Goal: Transaction & Acquisition: Purchase product/service

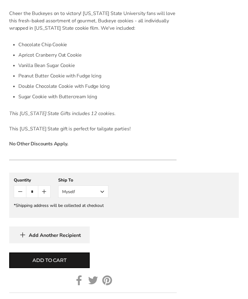
scroll to position [399, 0]
click at [2, 298] on div "[PERSON_NAME] OSU Striped Cookie Gift Box - Assorted Cookies SKU: 2146 $39.95 /…" at bounding box center [124, 129] width 248 height 401
click at [103, 194] on button "Myself" at bounding box center [83, 191] width 50 height 12
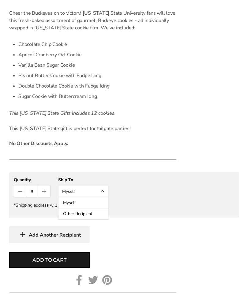
click at [94, 216] on button "Other Recipient" at bounding box center [83, 213] width 50 height 11
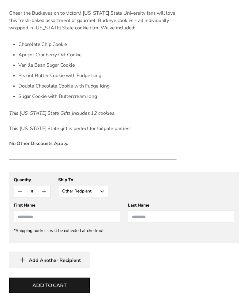
click at [53, 215] on input "First Name" at bounding box center [67, 216] width 106 height 12
type input "***"
click at [227, 108] on form "[PERSON_NAME] OSU Striped Cookie Gift Box - Assorted Cookies SKU: 2146 $39.95 /…" at bounding box center [123, 142] width 229 height 426
click at [147, 218] on input "Last Name" at bounding box center [181, 216] width 106 height 12
type input "*******"
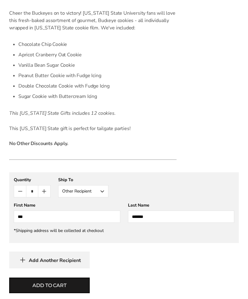
click at [222, 93] on form "[PERSON_NAME] OSU Striped Cookie Gift Box - Assorted Cookies SKU: 2146 $39.95 /…" at bounding box center [123, 142] width 229 height 426
click at [61, 287] on span "Add to cart" at bounding box center [49, 285] width 34 height 7
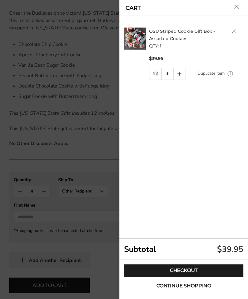
click at [186, 276] on link "Checkout" at bounding box center [183, 270] width 119 height 12
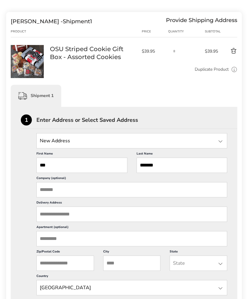
scroll to position [72, 0]
click at [48, 219] on input "Delivery Address" at bounding box center [131, 213] width 190 height 15
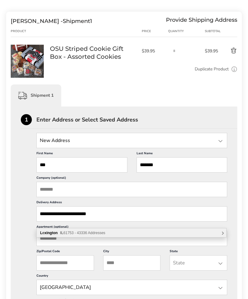
click at [200, 140] on input "State" at bounding box center [131, 140] width 190 height 15
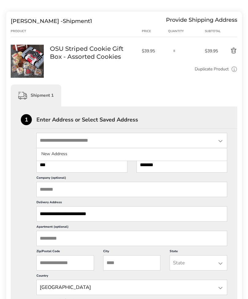
click at [230, 122] on div "Enter Address or Select Saved Address" at bounding box center [136, 120] width 201 height 6
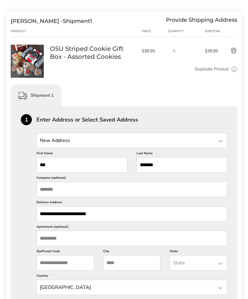
click at [75, 220] on input "**********" at bounding box center [131, 213] width 190 height 15
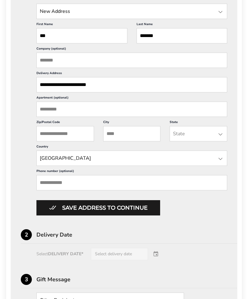
scroll to position [202, 0]
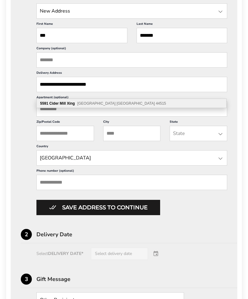
click at [117, 104] on div "5591 Cider Mill Xing Youngstown OH 44515" at bounding box center [131, 103] width 189 height 9
type input "**********"
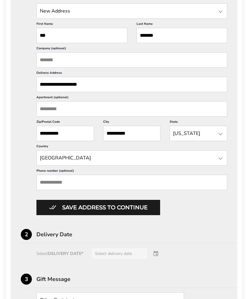
click at [140, 190] on input "Phone number (optional)" at bounding box center [131, 182] width 190 height 15
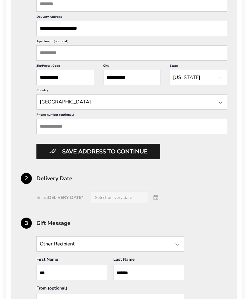
scroll to position [258, 0]
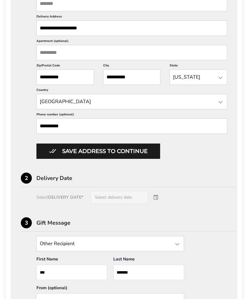
click at [212, 134] on input "**********" at bounding box center [131, 125] width 190 height 15
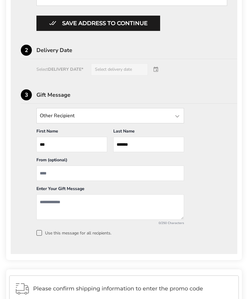
scroll to position [384, 0]
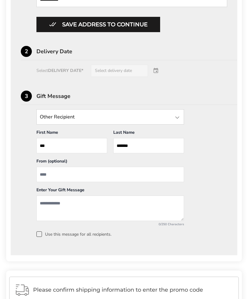
type input "**********"
click at [122, 32] on button "Save address to continue" at bounding box center [98, 24] width 124 height 15
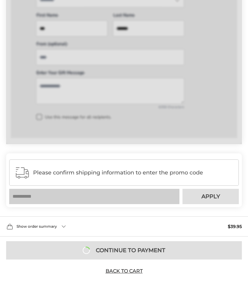
scroll to position [289, 0]
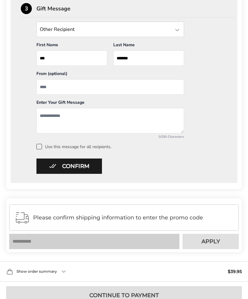
click at [66, 91] on input "From" at bounding box center [109, 86] width 147 height 15
type input "**********"
click at [48, 118] on textarea "Add a message" at bounding box center [109, 120] width 147 height 25
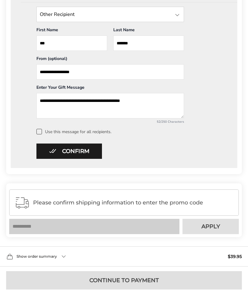
scroll to position [317, 0]
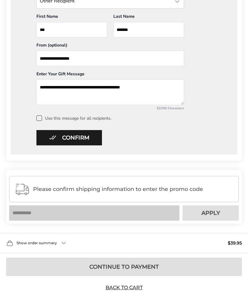
type textarea "**********"
click at [69, 139] on button "Confirm" at bounding box center [68, 137] width 65 height 15
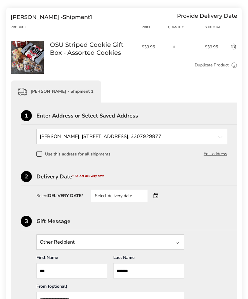
scroll to position [74, 0]
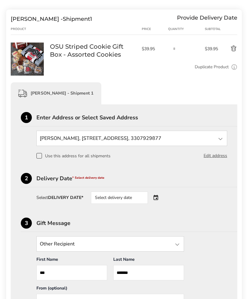
click at [137, 197] on div "Select delivery date" at bounding box center [119, 198] width 57 height 12
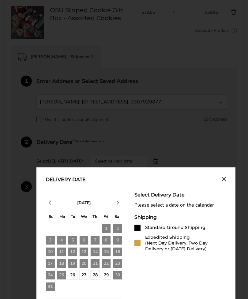
scroll to position [111, 0]
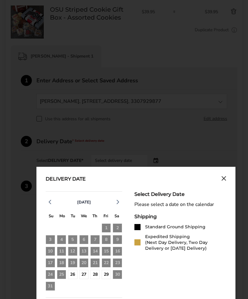
click at [118, 278] on div "30" at bounding box center [117, 275] width 9 height 10
click at [120, 278] on div "30" at bounding box center [117, 275] width 9 height 10
click at [83, 275] on div "27" at bounding box center [83, 274] width 9 height 9
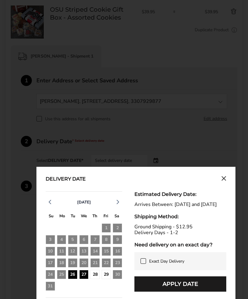
scroll to position [111, 0]
click at [36, 187] on div "Delivery Date August 2025 S M T W T F S 27 28 29 30 31 1 2 3 4 5 6 7 8 9 10 11 …" at bounding box center [135, 284] width 199 height 234
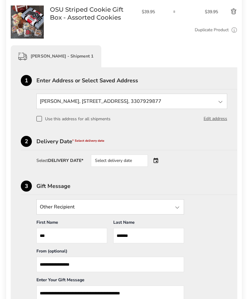
click at [126, 162] on div "Select delivery date" at bounding box center [119, 160] width 57 height 12
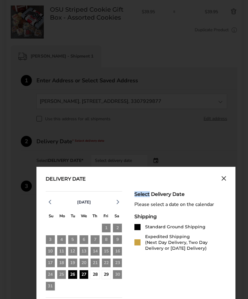
click at [85, 275] on div "27" at bounding box center [83, 274] width 9 height 9
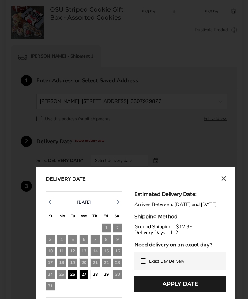
click at [197, 291] on button "Apply Date" at bounding box center [180, 283] width 92 height 15
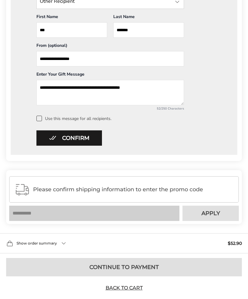
scroll to position [317, 0]
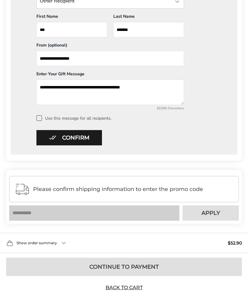
click at [67, 139] on button "Confirm" at bounding box center [68, 137] width 65 height 15
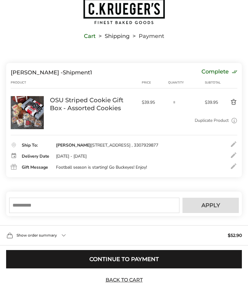
click at [233, 170] on div at bounding box center [233, 165] width 7 height 7
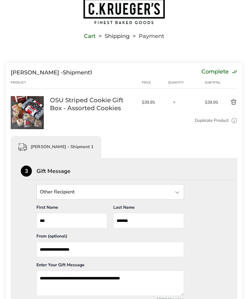
click at [146, 278] on textarea "**********" at bounding box center [109, 282] width 147 height 25
type textarea "**********"
click at [161, 124] on div "Duplicate Product Use this to ship the same box to a different address." at bounding box center [143, 123] width 187 height 12
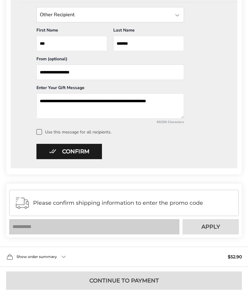
scroll to position [198, 0]
click at [67, 151] on button "Confirm" at bounding box center [68, 151] width 65 height 15
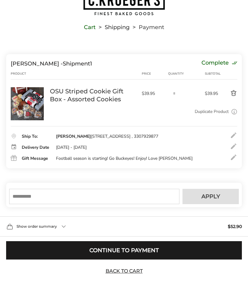
scroll to position [21, 0]
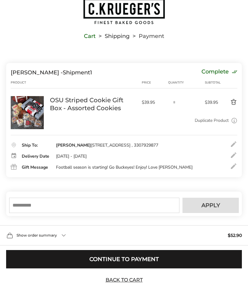
click at [128, 268] on button "Continue to Payment" at bounding box center [123, 259] width 235 height 18
